Goal: Task Accomplishment & Management: Use online tool/utility

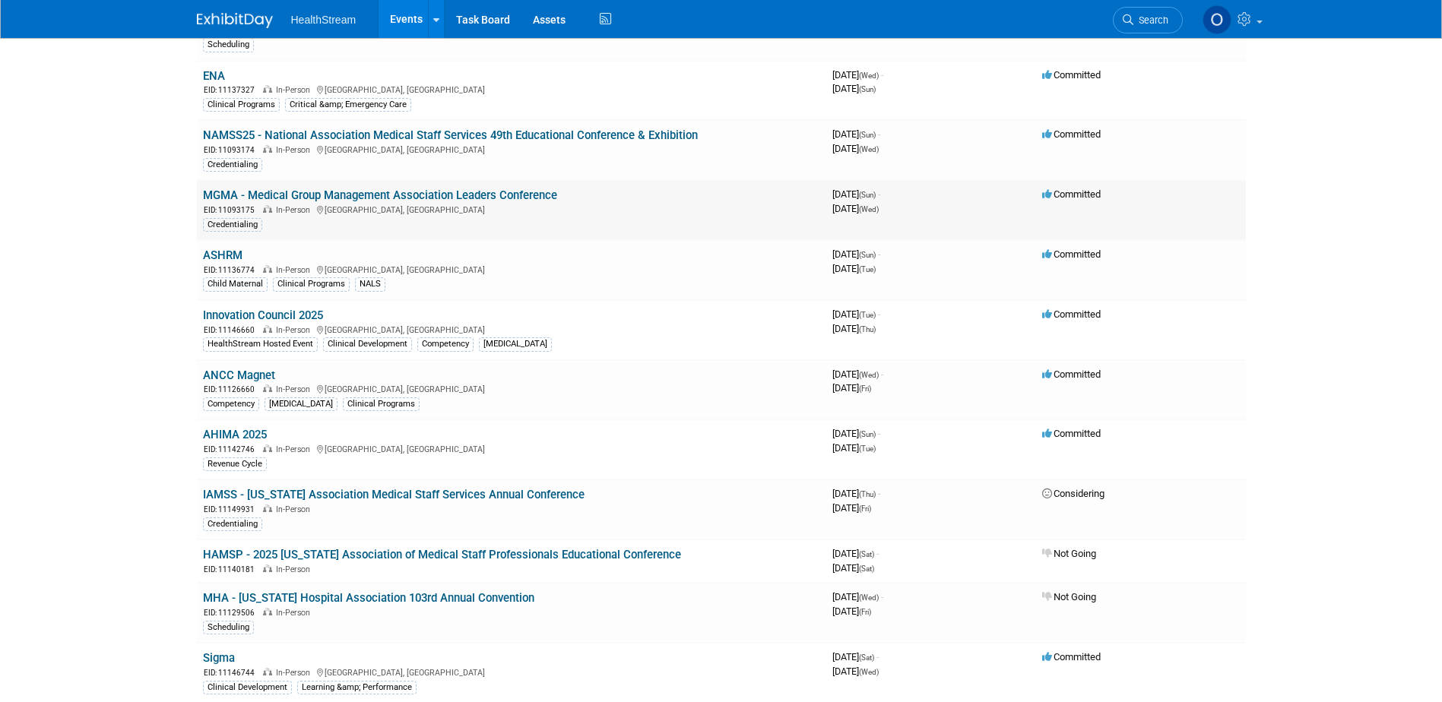
scroll to position [380, 0]
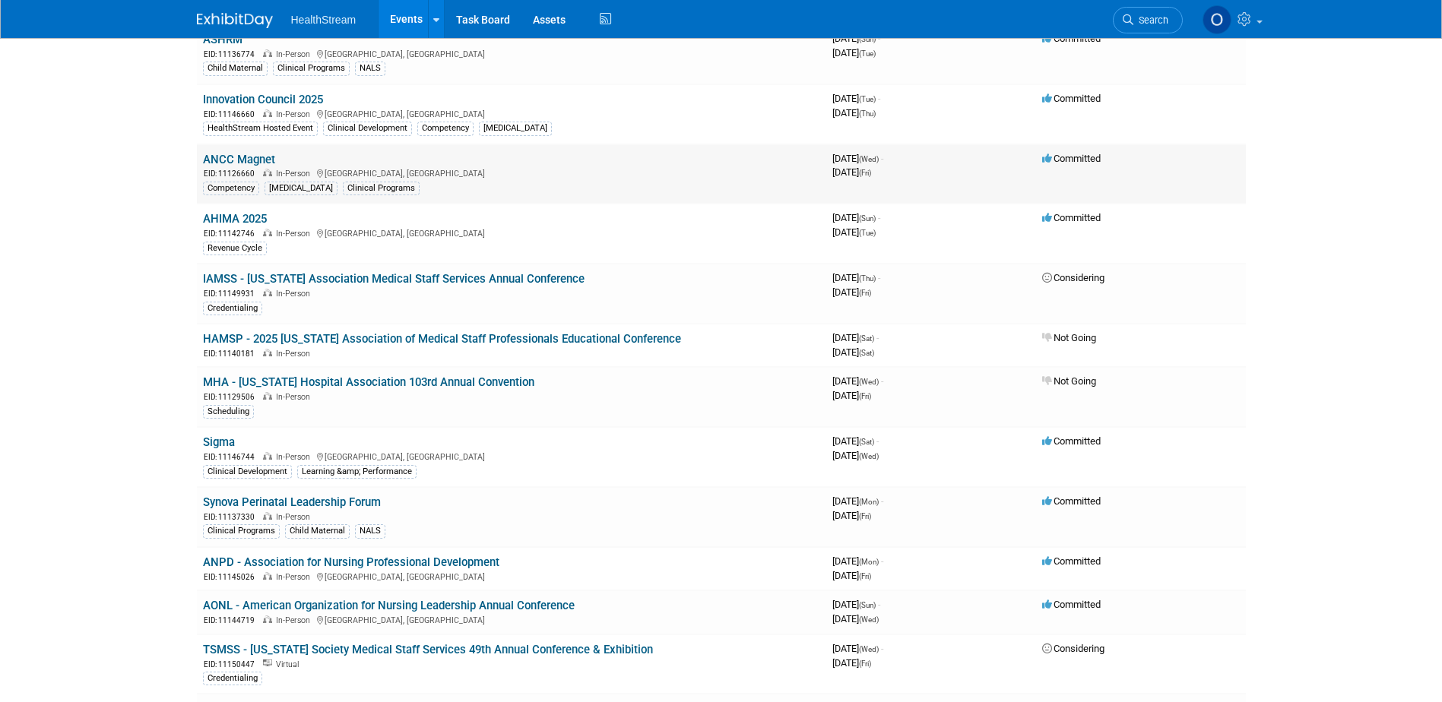
click at [254, 156] on link "ANCC Magnet" at bounding box center [239, 160] width 72 height 14
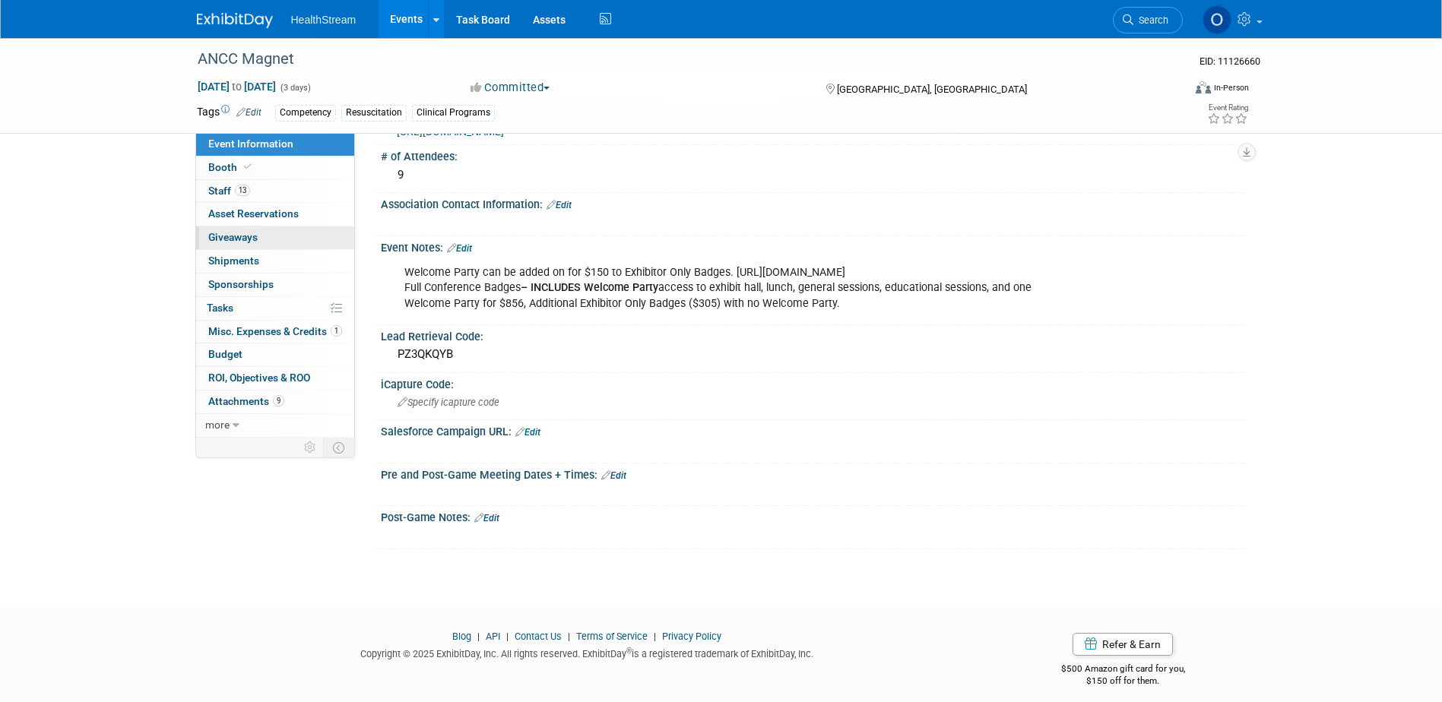
scroll to position [532, 0]
click at [263, 163] on link "Booth" at bounding box center [275, 168] width 158 height 23
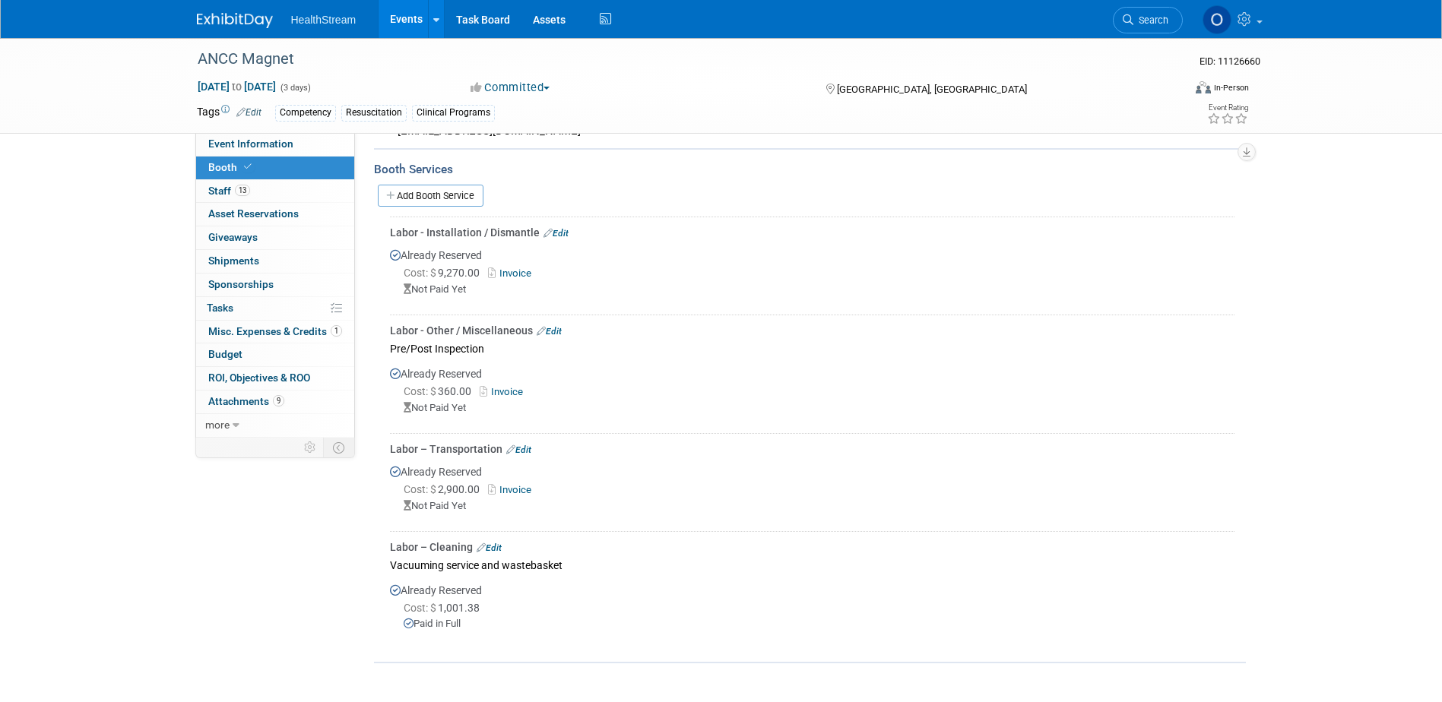
scroll to position [456, 0]
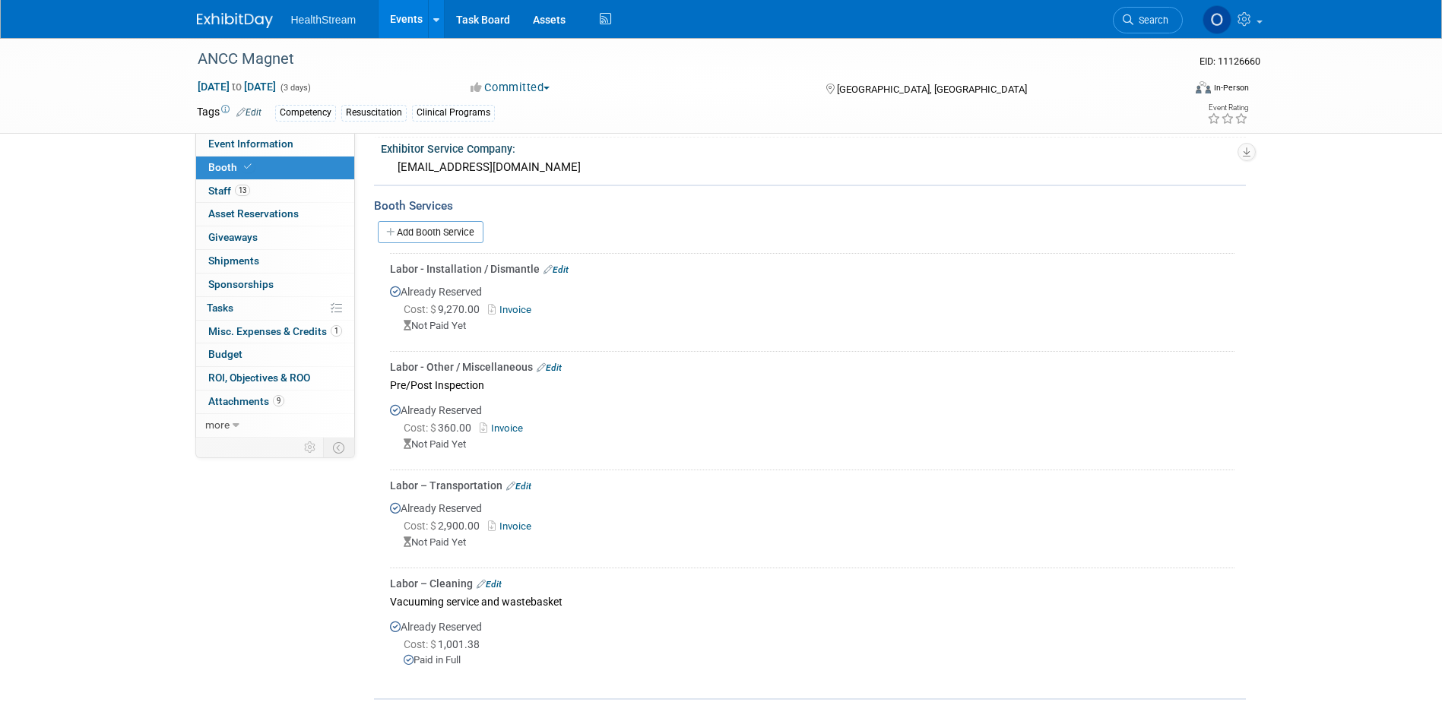
click at [436, 233] on link "Add Booth Service" at bounding box center [431, 232] width 106 height 22
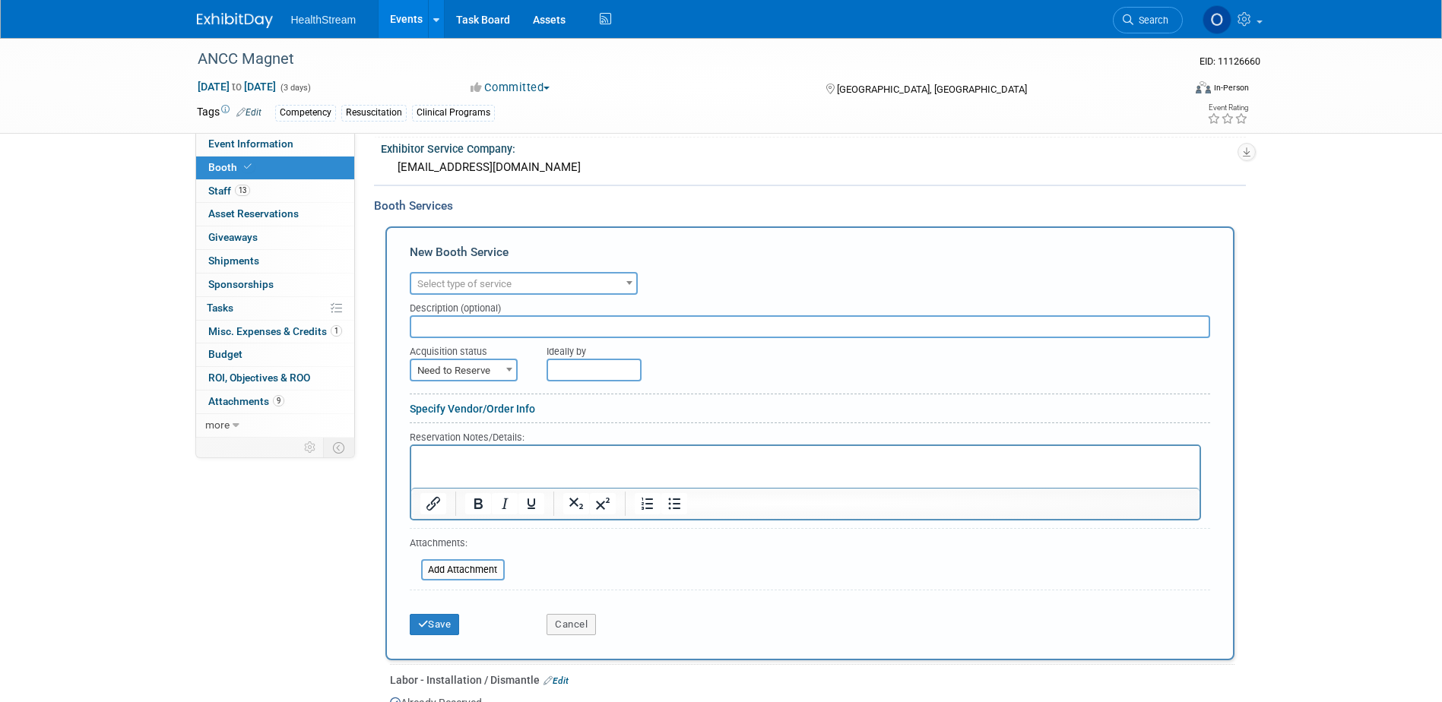
scroll to position [0, 0]
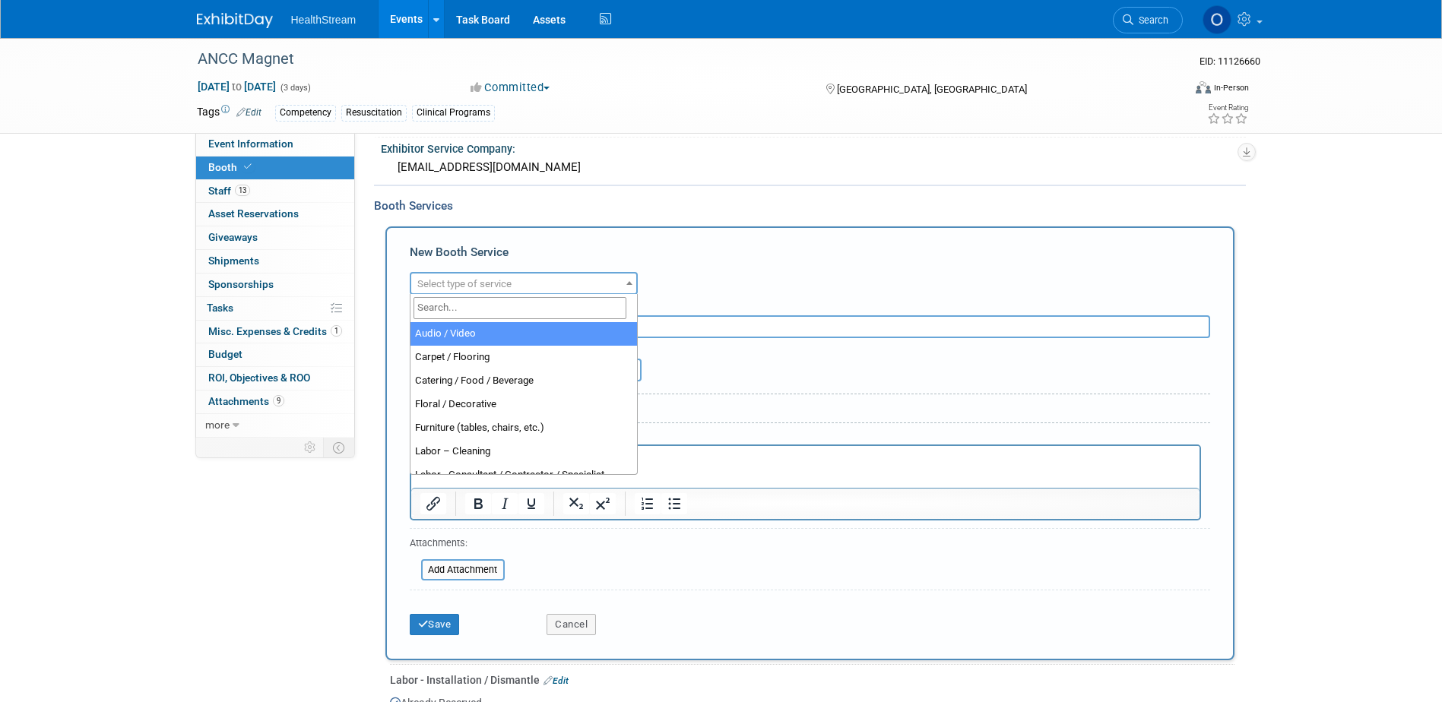
click at [480, 275] on span "Select type of service" at bounding box center [523, 284] width 225 height 21
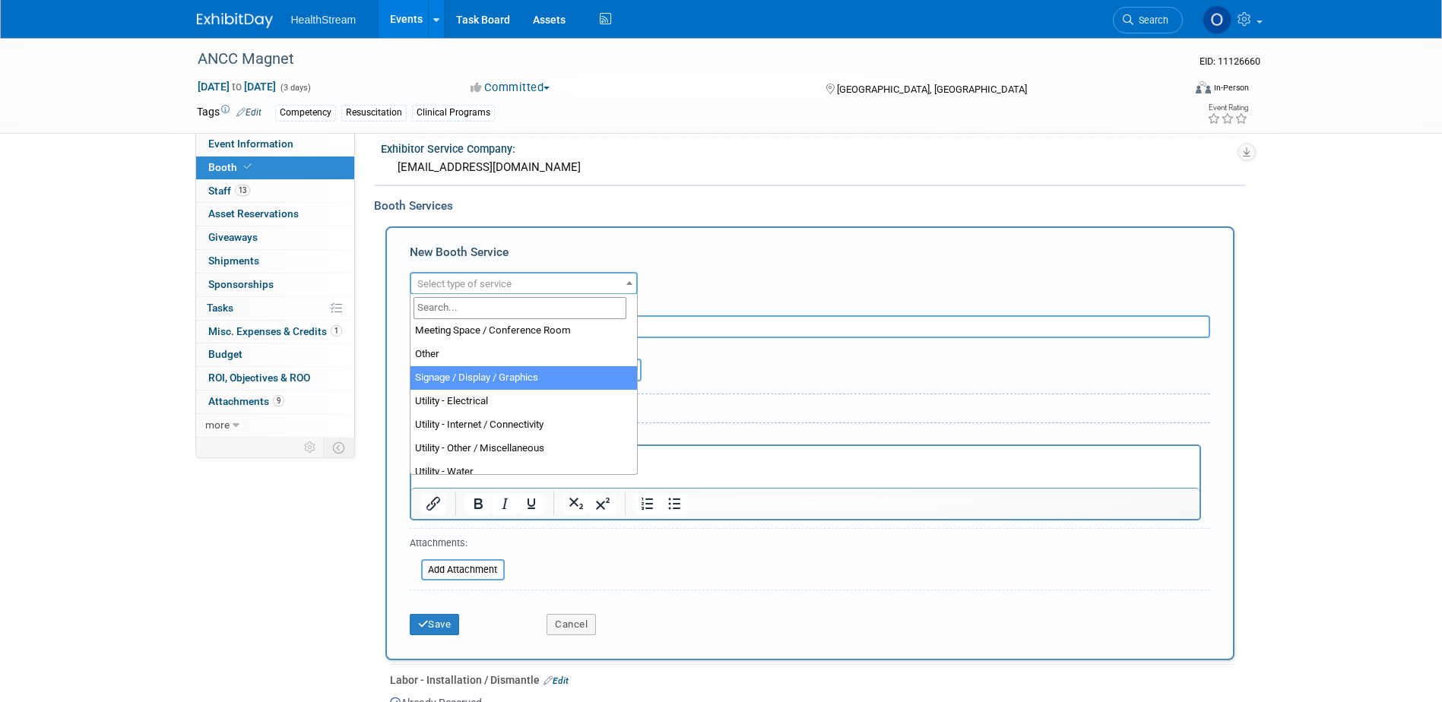
scroll to position [390, 0]
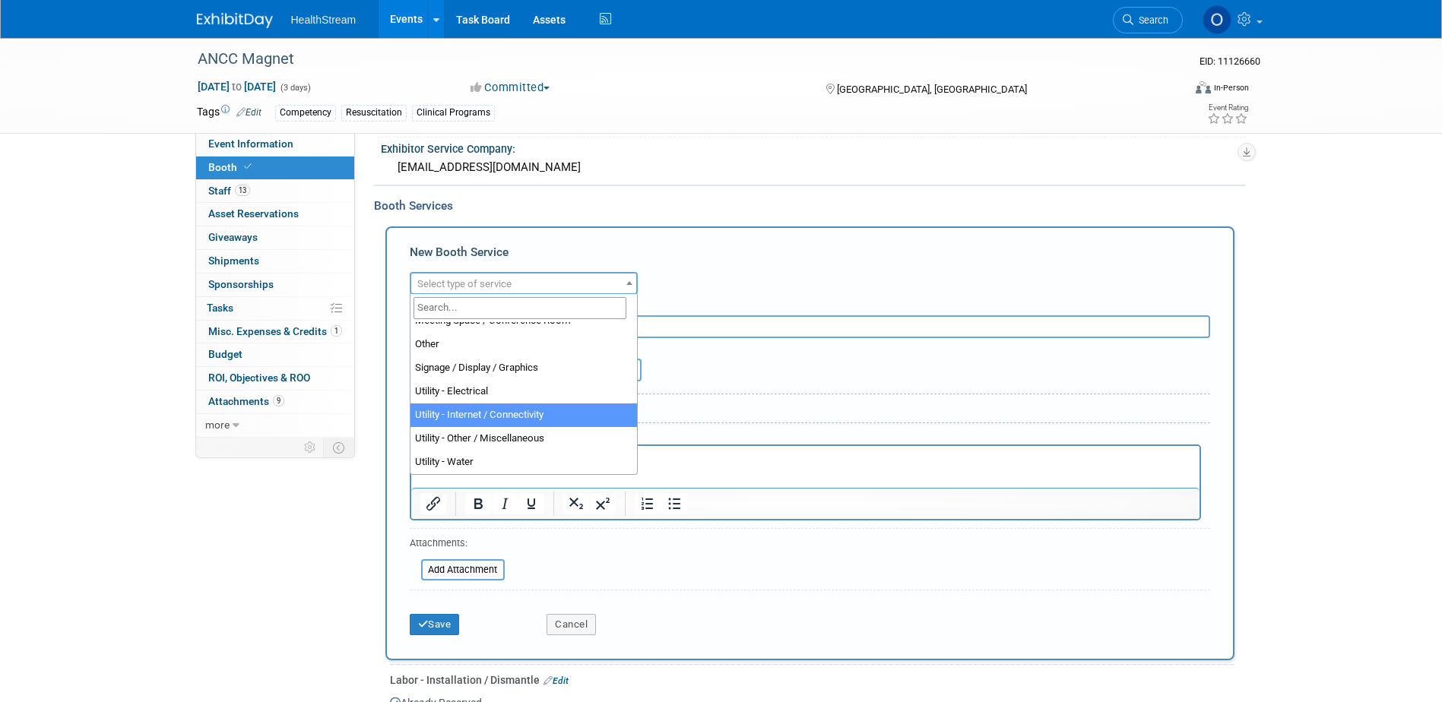
select select "18"
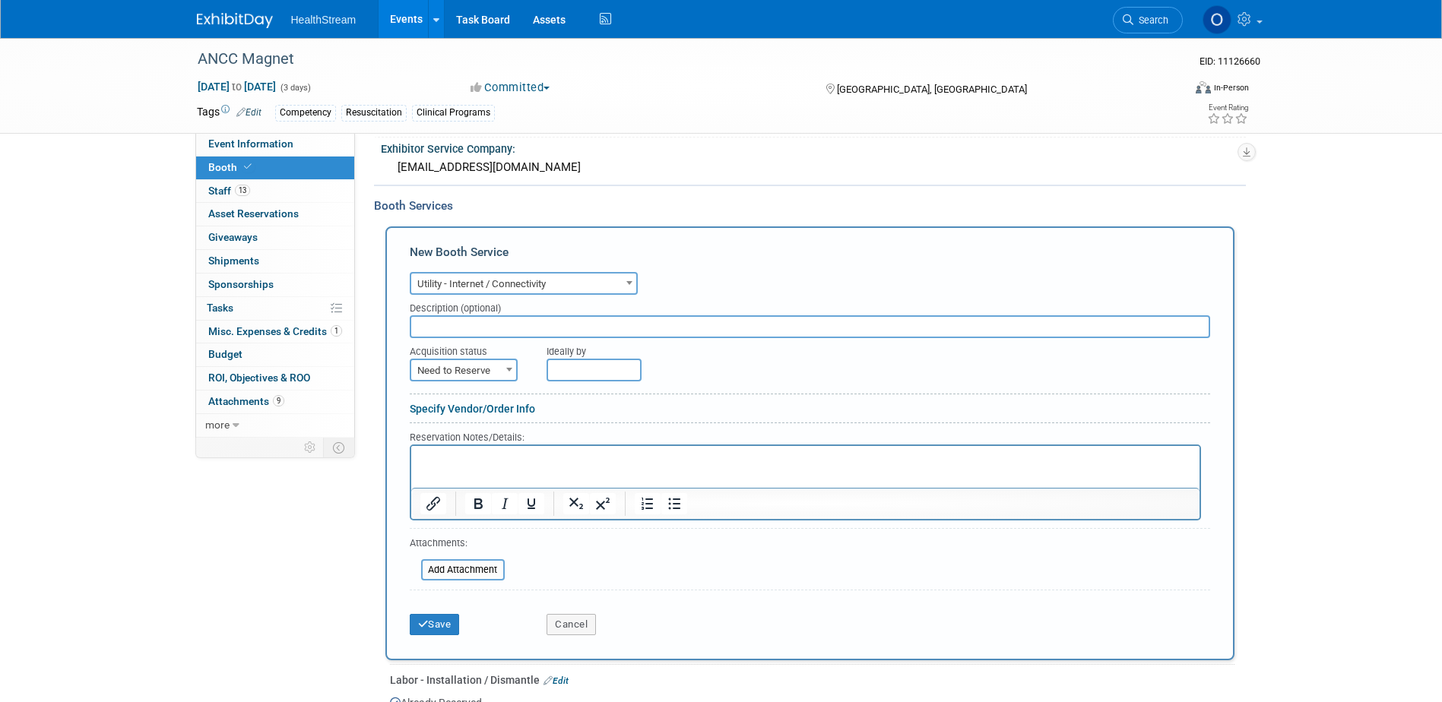
click at [527, 321] on input "text" at bounding box center [810, 326] width 801 height 23
paste input "Wi-Fi in Booth Package Up to 20 Users (Wireless connection per user, up to 20)"
type input "Wi-Fi in Booth Package Up to 20 Users (Wireless connection per user, up to 20)"
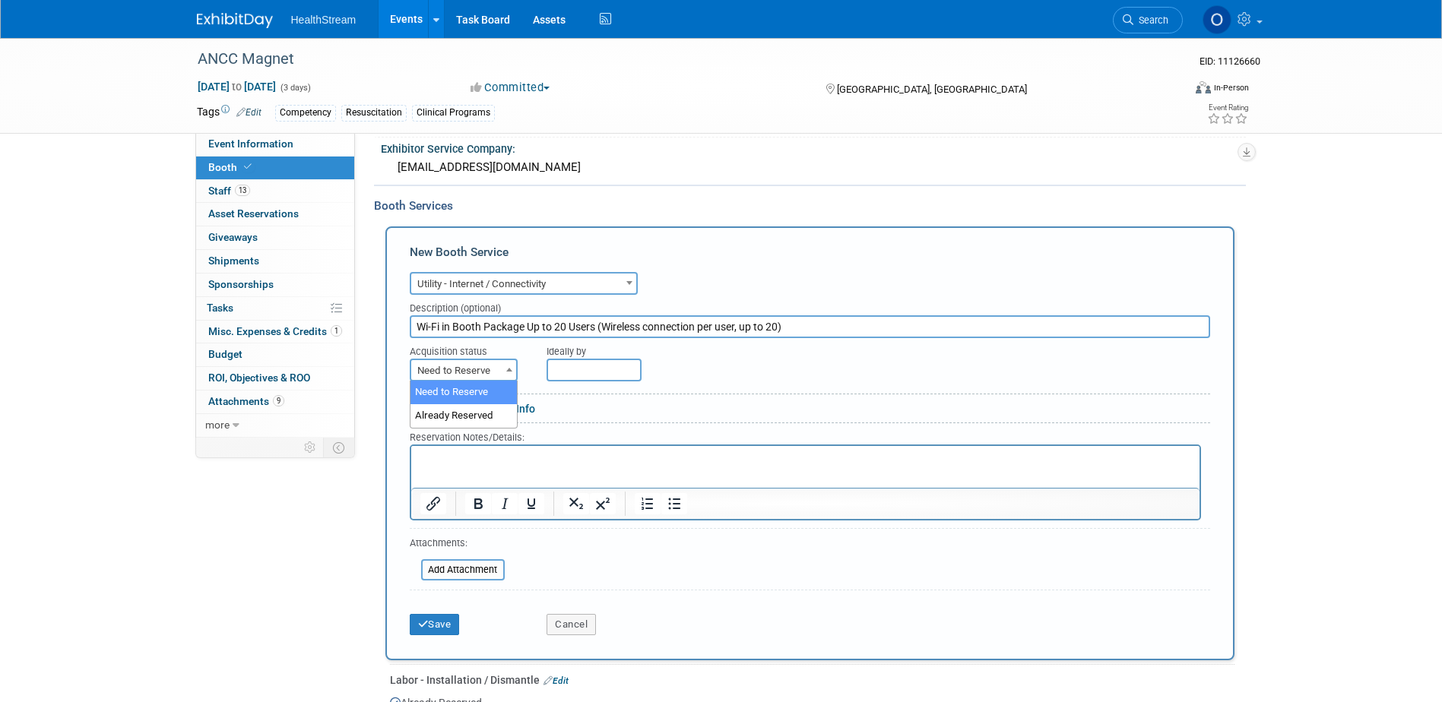
click at [493, 359] on span "Need to Reserve" at bounding box center [464, 370] width 108 height 23
select select "2"
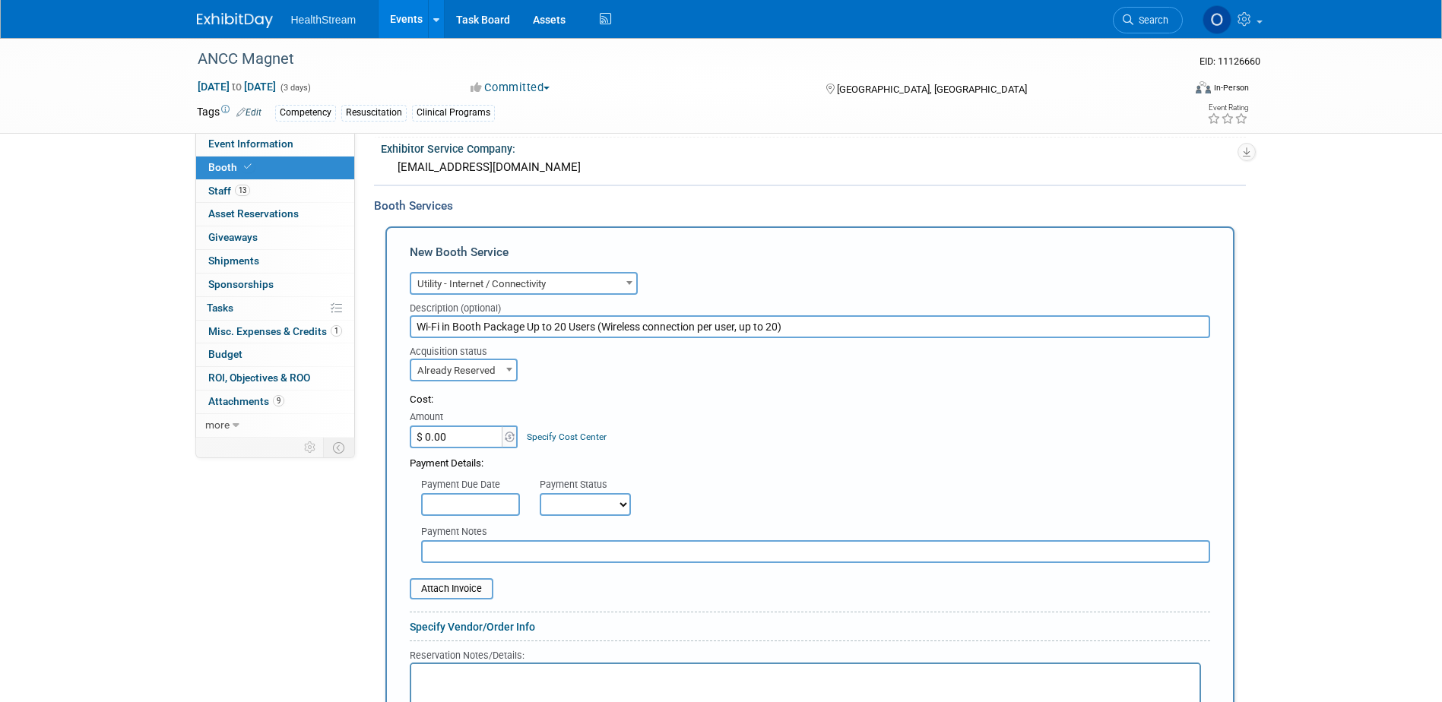
click at [462, 439] on input "$ 0.00" at bounding box center [457, 437] width 95 height 23
type input "$ 3,811.50"
click at [715, 465] on div "Payment Details:" at bounding box center [810, 460] width 801 height 23
click at [562, 495] on select "Not Paid Yet Partially Paid Paid in Full" at bounding box center [585, 504] width 91 height 23
select select "1"
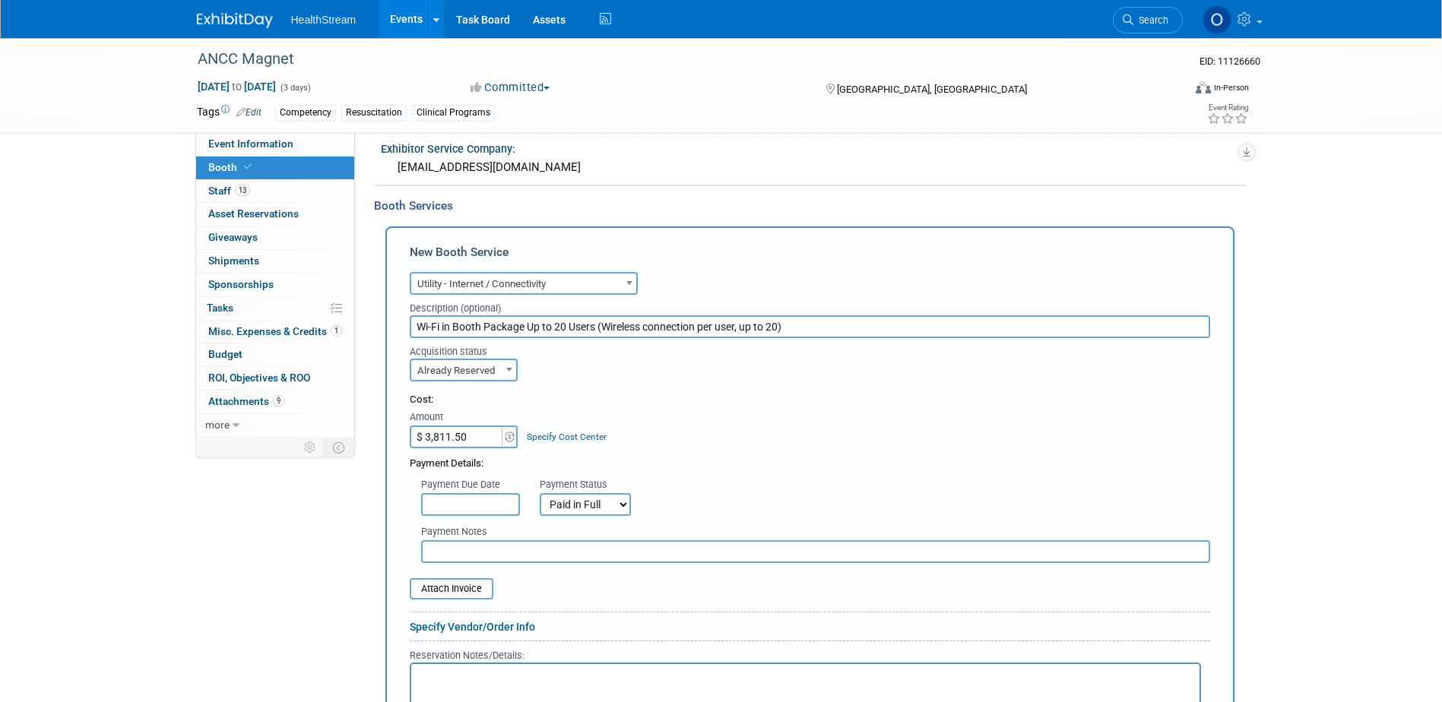
click at [540, 493] on select "Not Paid Yet Partially Paid Paid in Full" at bounding box center [585, 504] width 91 height 23
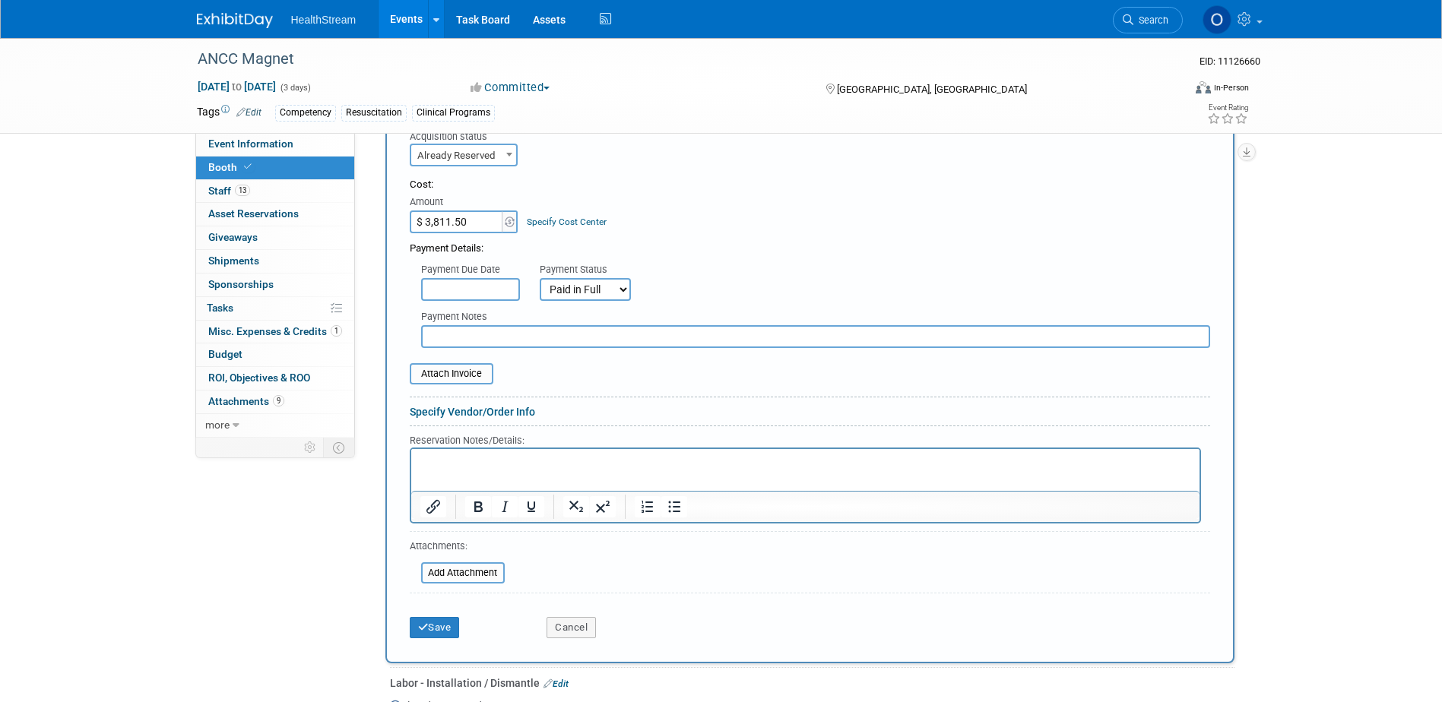
scroll to position [684, 0]
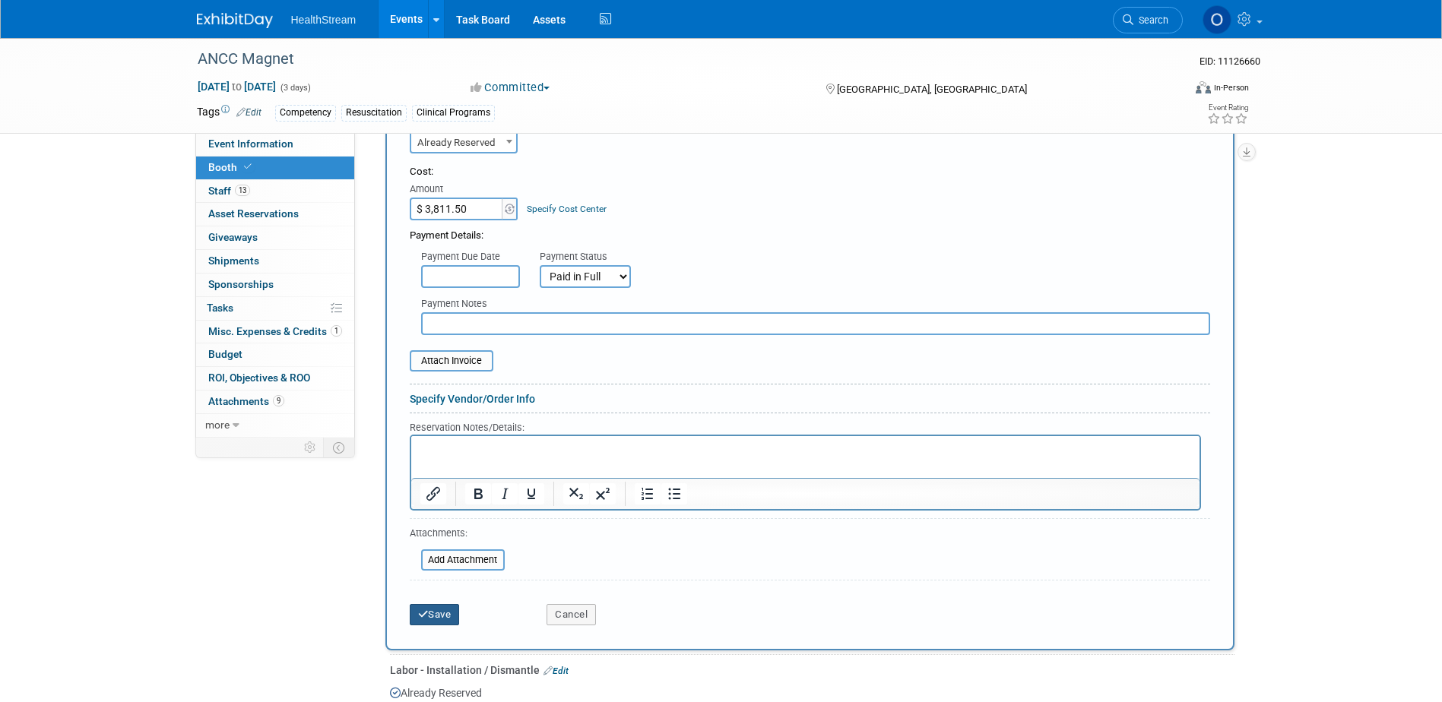
click at [419, 615] on icon "submit" at bounding box center [423, 615] width 11 height 10
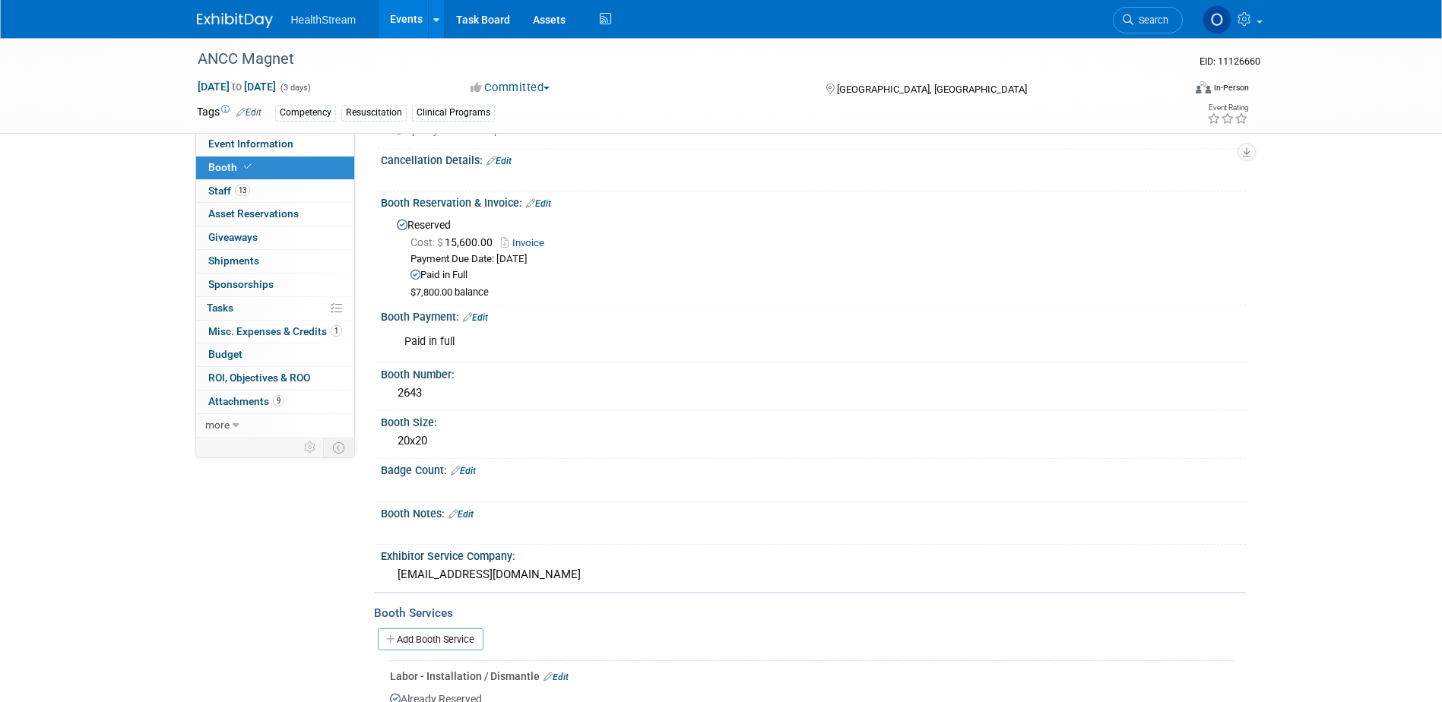
scroll to position [0, 0]
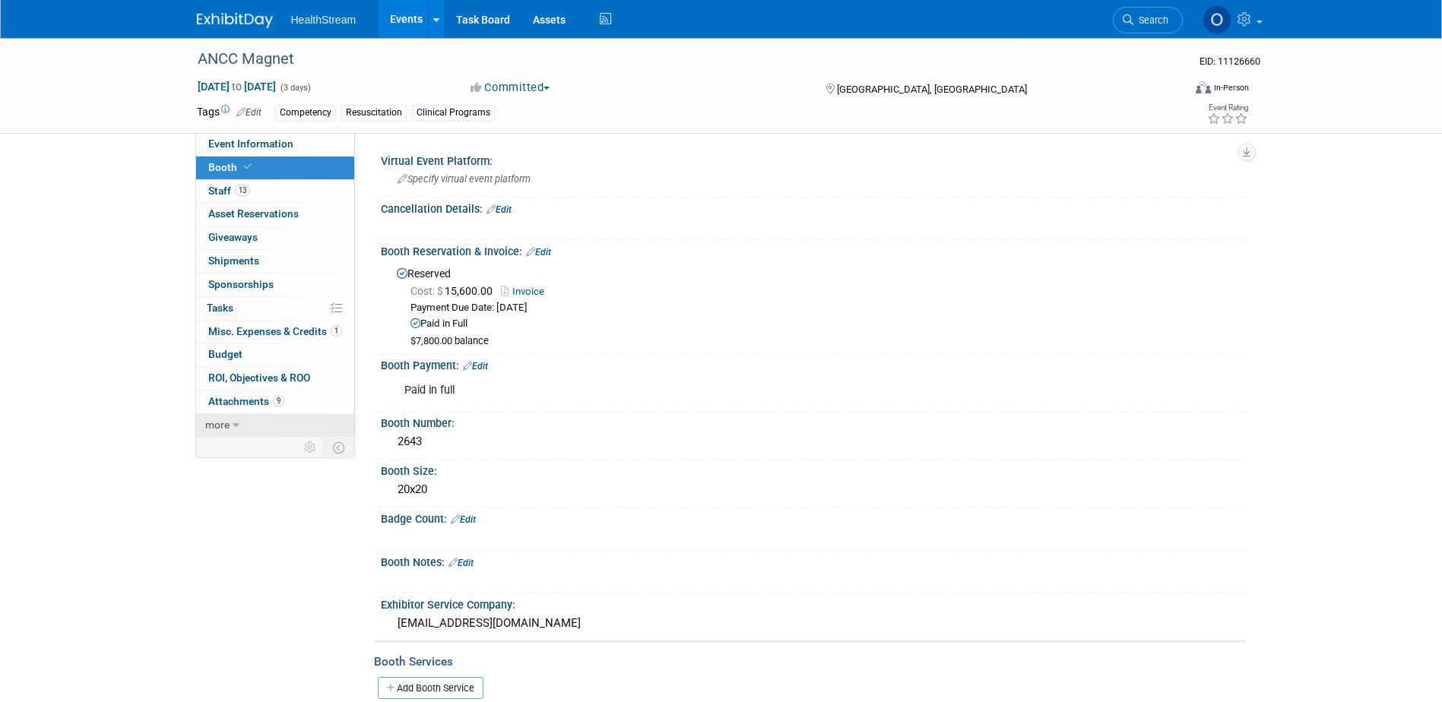
click at [233, 423] on icon at bounding box center [236, 425] width 7 height 11
click at [231, 422] on icon at bounding box center [230, 425] width 7 height 11
